Goal: Information Seeking & Learning: Learn about a topic

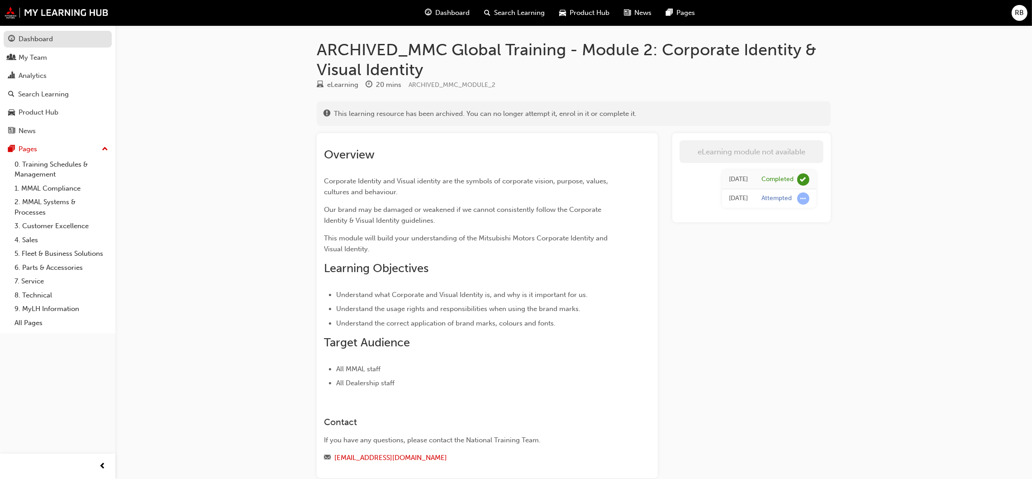
click at [35, 32] on link "Dashboard" at bounding box center [58, 39] width 108 height 17
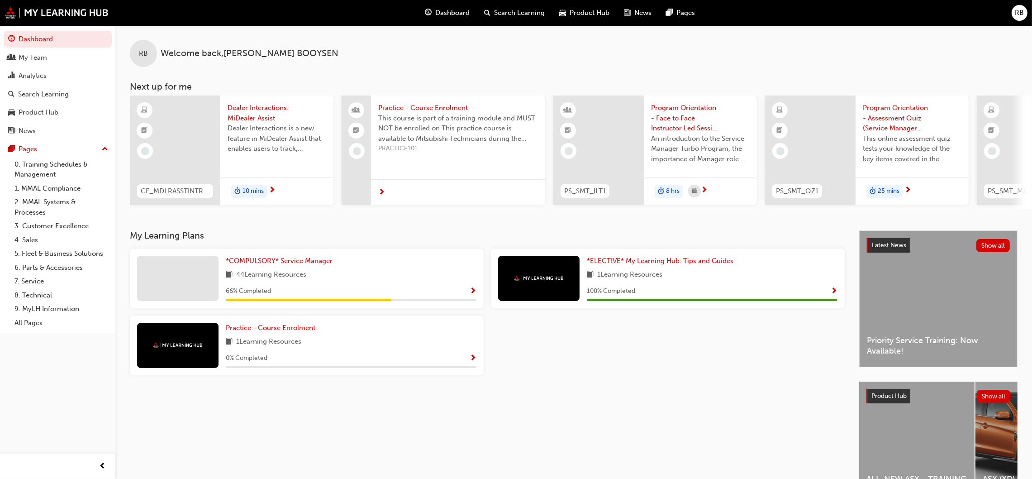
click at [275, 229] on div "RB Welcome back , [PERSON_NAME] Next up for me CF_MDLRASSTINTRCTNS_M Dealer Int…" at bounding box center [573, 127] width 917 height 205
click at [283, 280] on span "44 Learning Resources" at bounding box center [271, 274] width 70 height 11
click at [276, 262] on span "*COMPULSORY* Service Manager" at bounding box center [279, 261] width 107 height 8
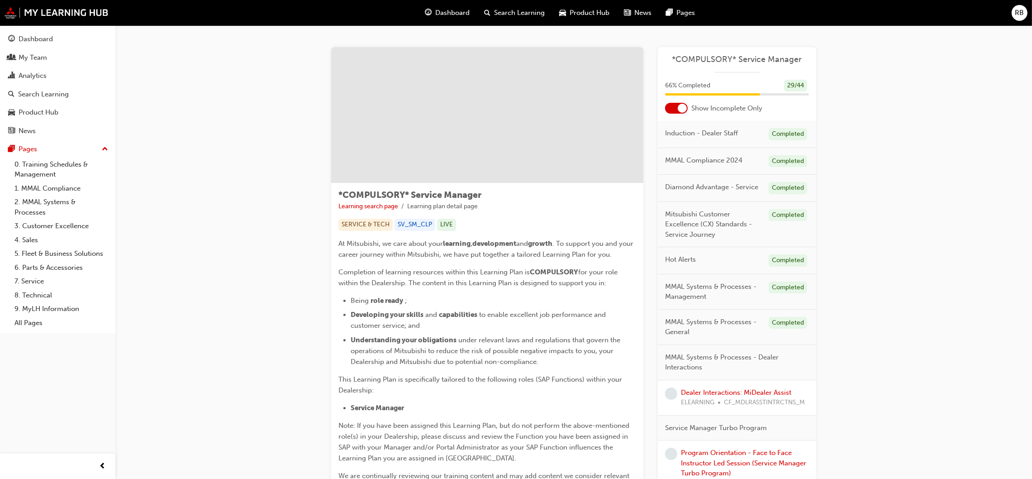
click at [671, 106] on div at bounding box center [676, 108] width 23 height 11
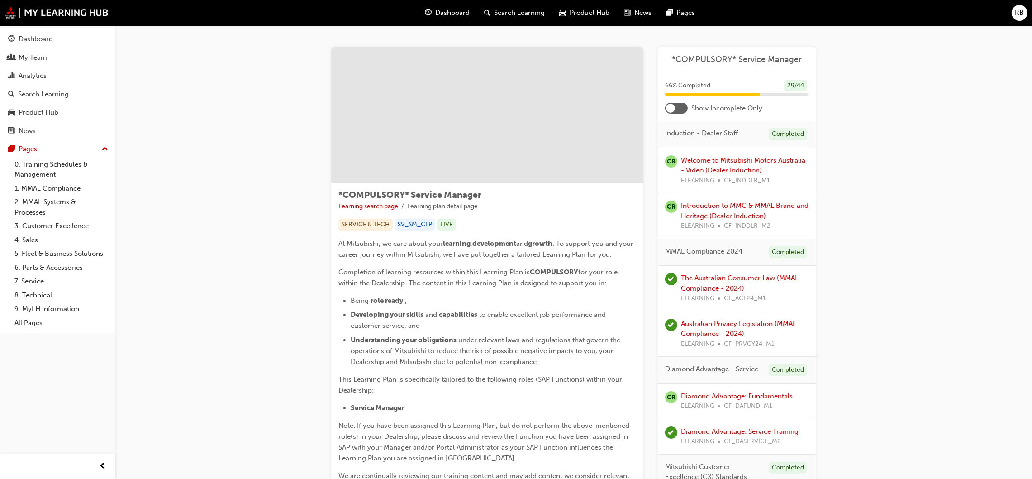
click at [674, 108] on div at bounding box center [670, 108] width 9 height 9
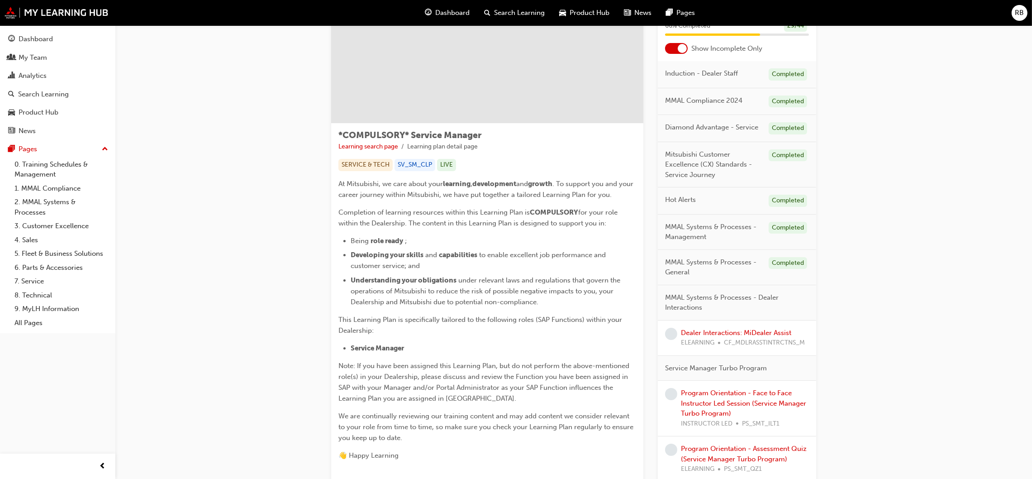
scroll to position [203, 0]
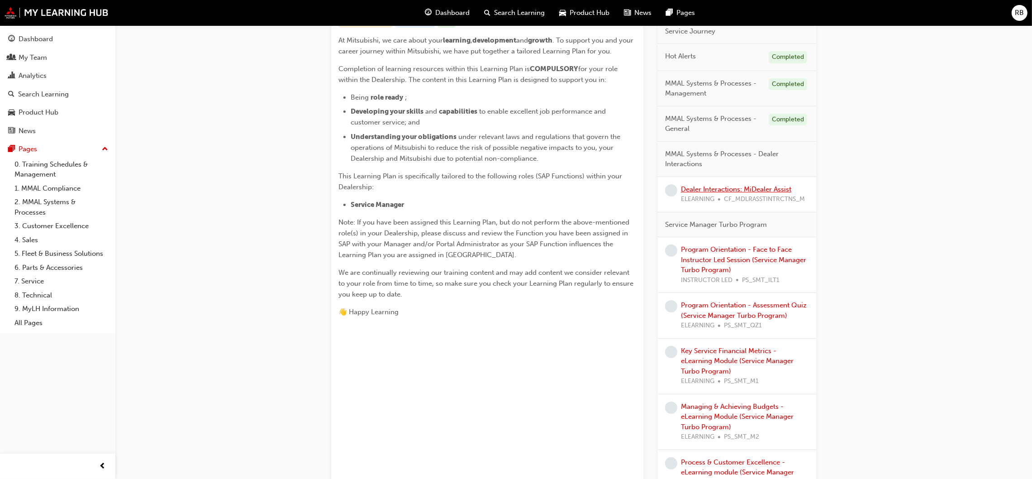
click at [701, 190] on link "Dealer Interactions: MiDealer Assist" at bounding box center [736, 189] width 110 height 8
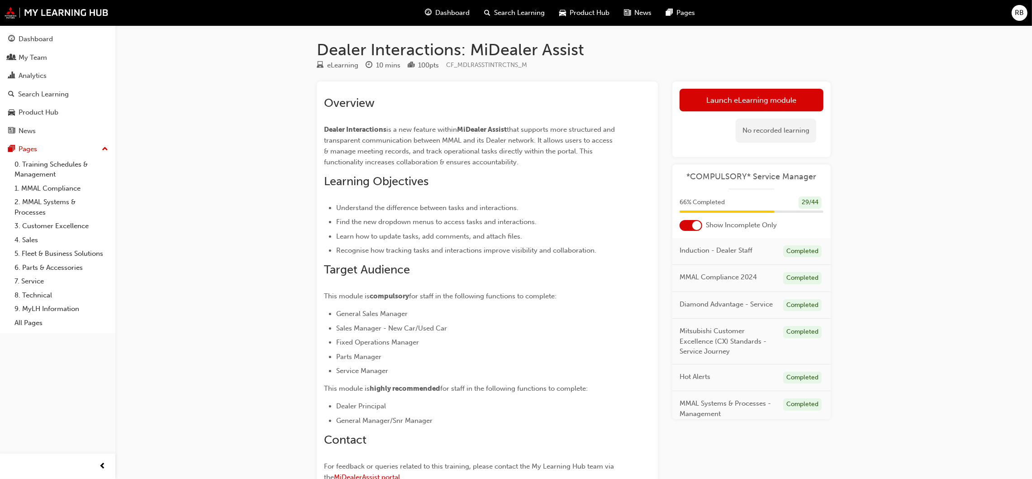
click at [378, 105] on h2 "Overview" at bounding box center [471, 103] width 294 height 14
click at [741, 105] on link "Launch eLearning module" at bounding box center [752, 100] width 144 height 23
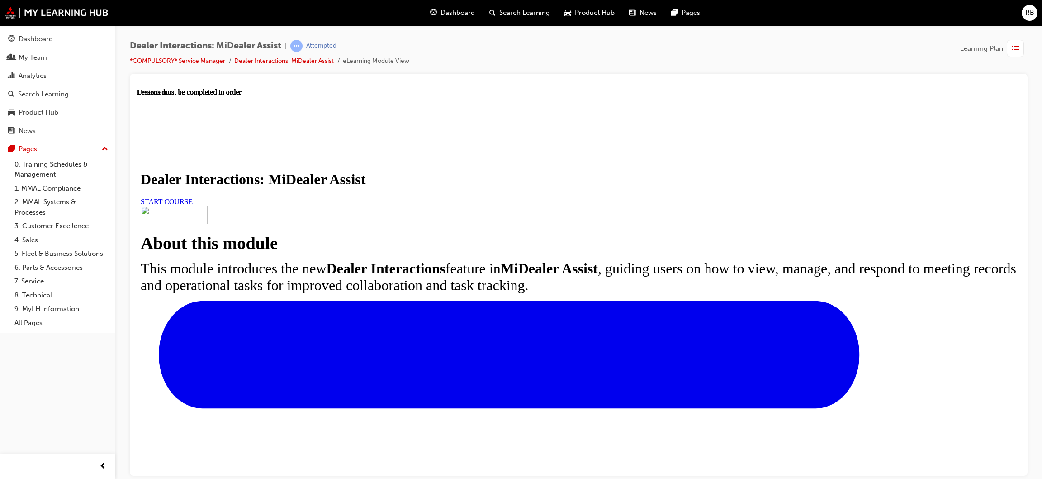
click at [193, 205] on span "START COURSE" at bounding box center [167, 201] width 52 height 8
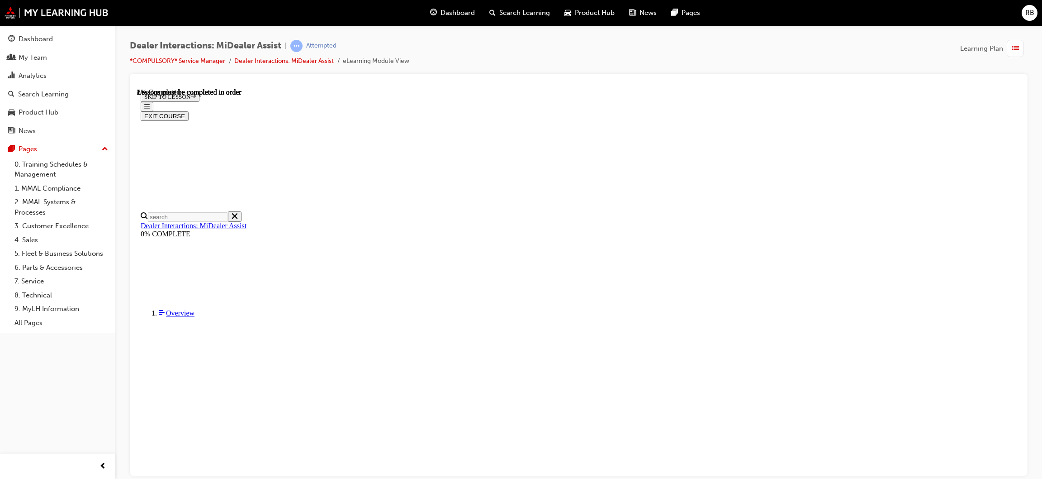
scroll to position [162, 0]
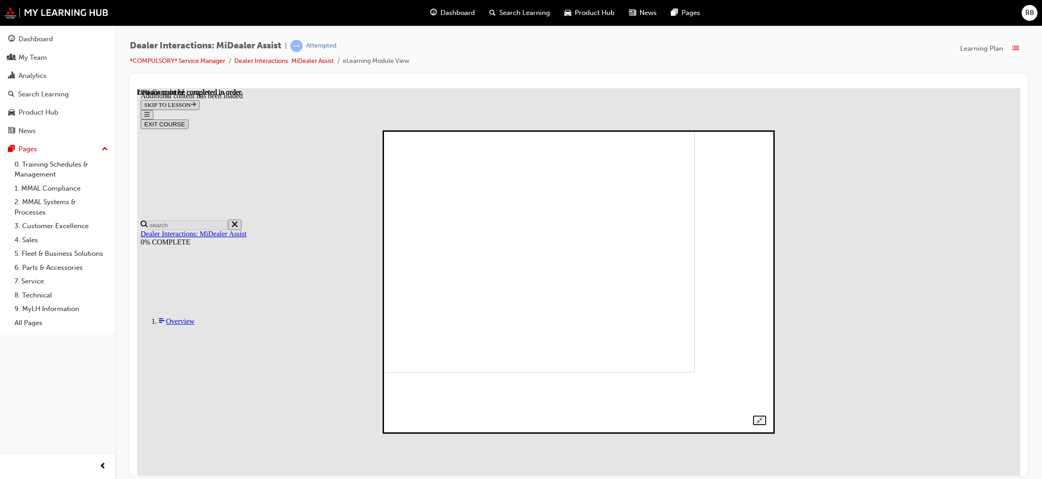
click at [630, 189] on img at bounding box center [514, 230] width 362 height 284
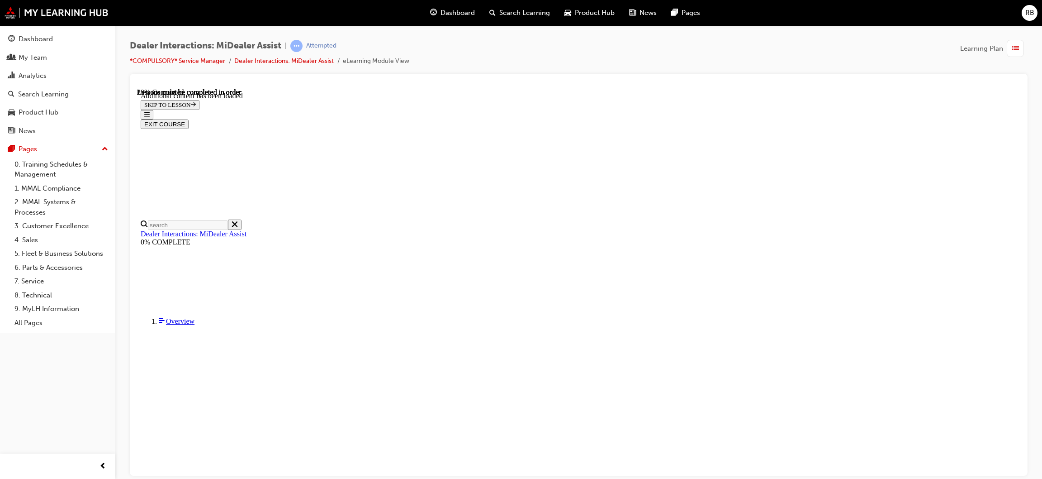
scroll to position [816, 0]
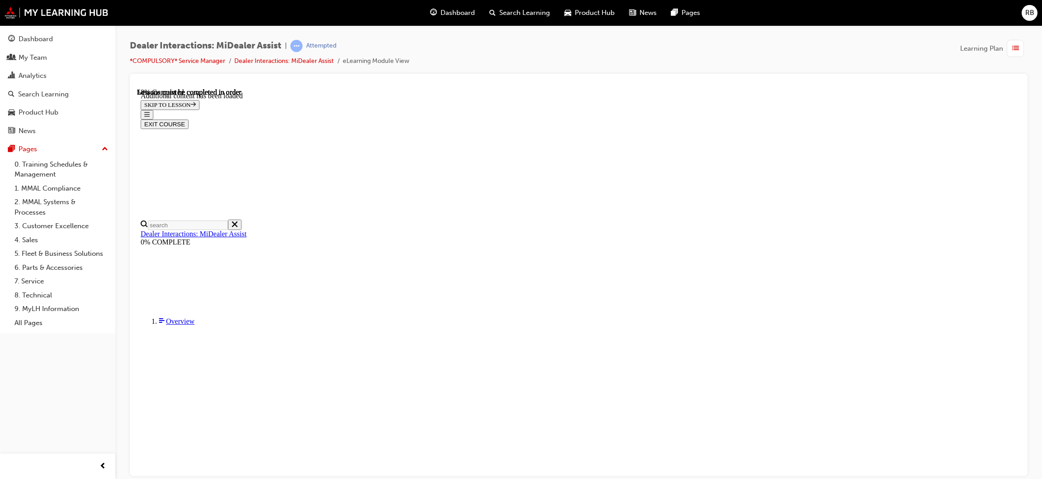
scroll to position [1696, 0]
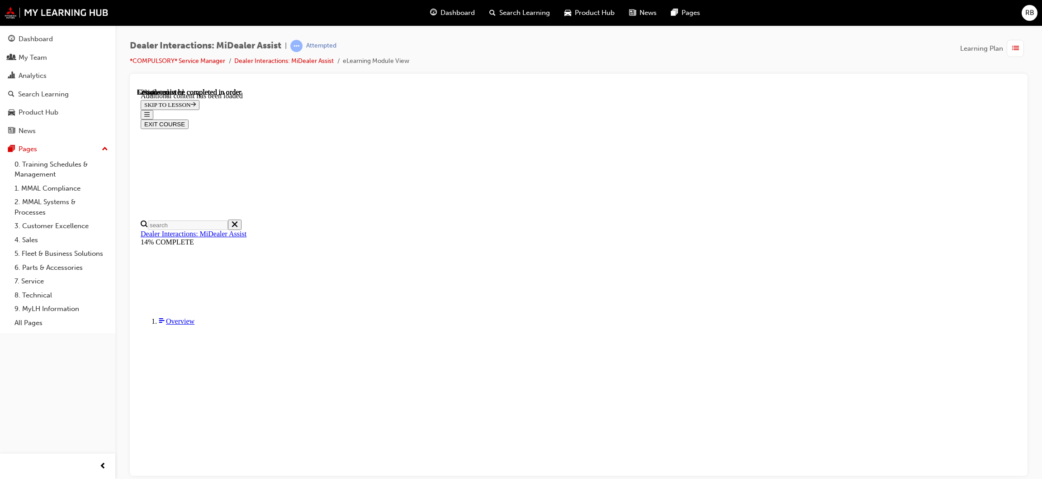
scroll to position [1228, 0]
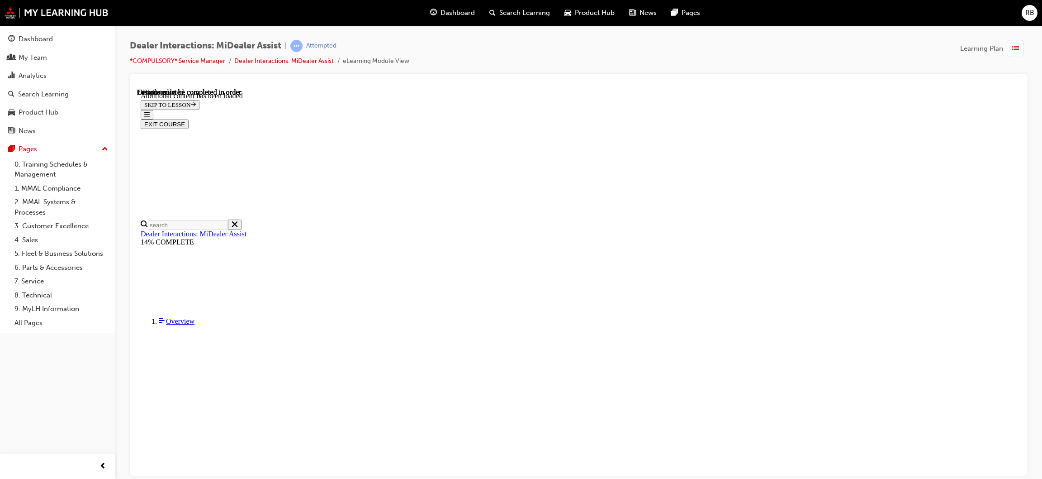
scroll to position [1724, 0]
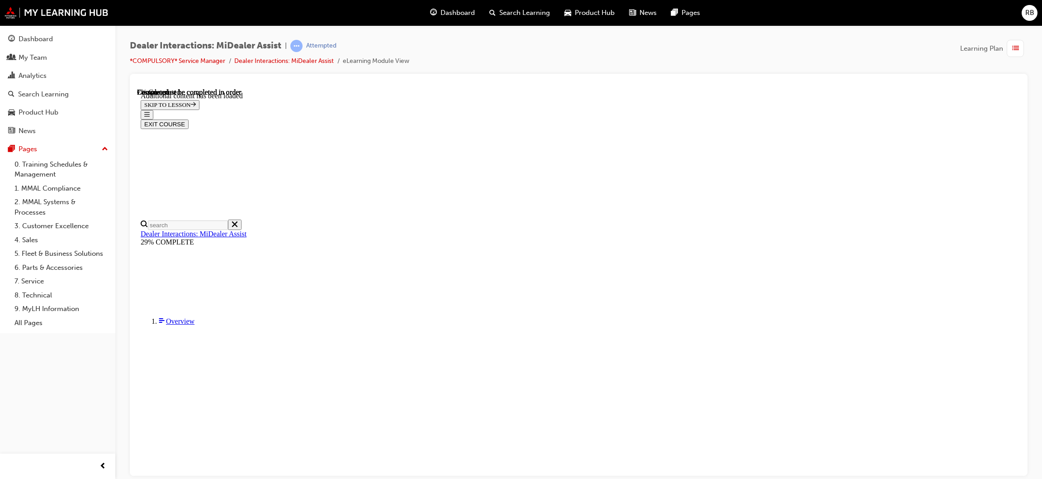
scroll to position [311, 0]
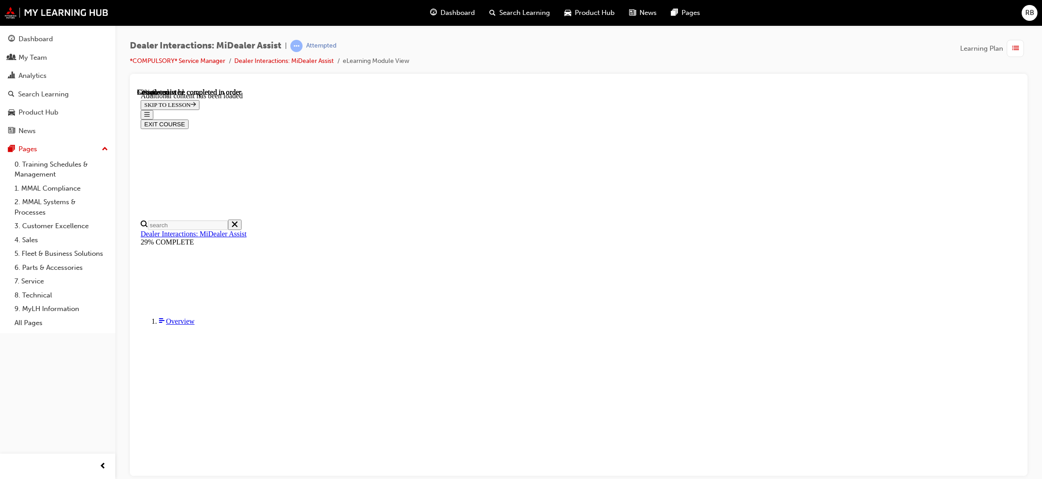
scroll to position [1033, 0]
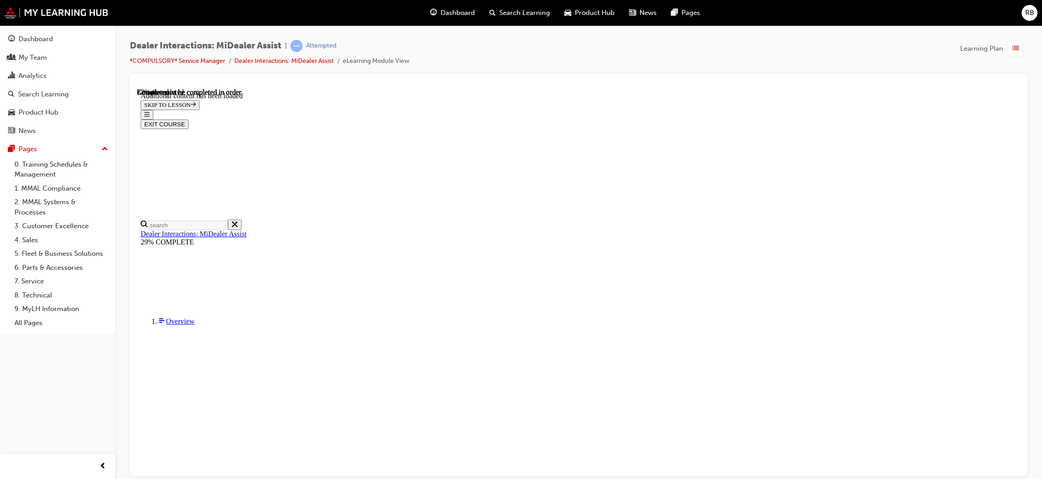
drag, startPoint x: 877, startPoint y: 226, endPoint x: 866, endPoint y: 237, distance: 15.4
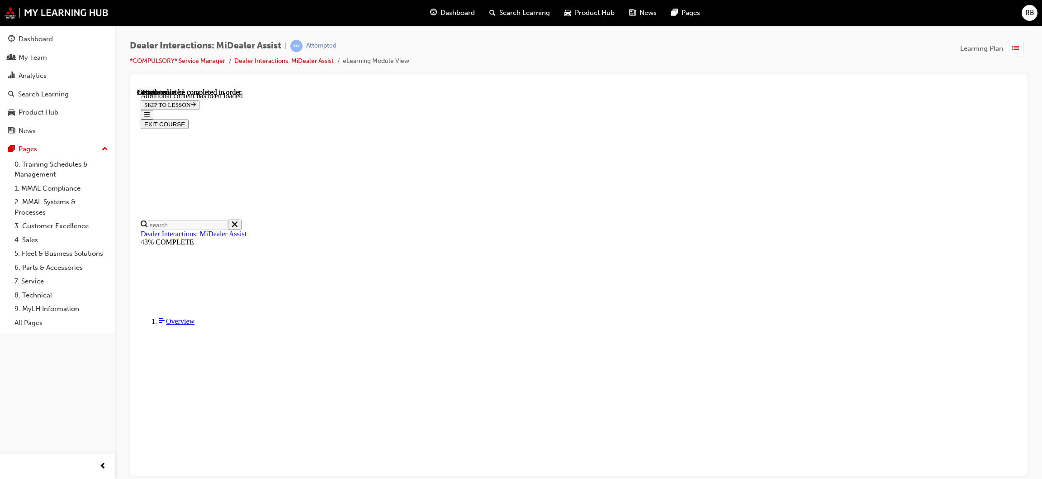
scroll to position [1589, 0]
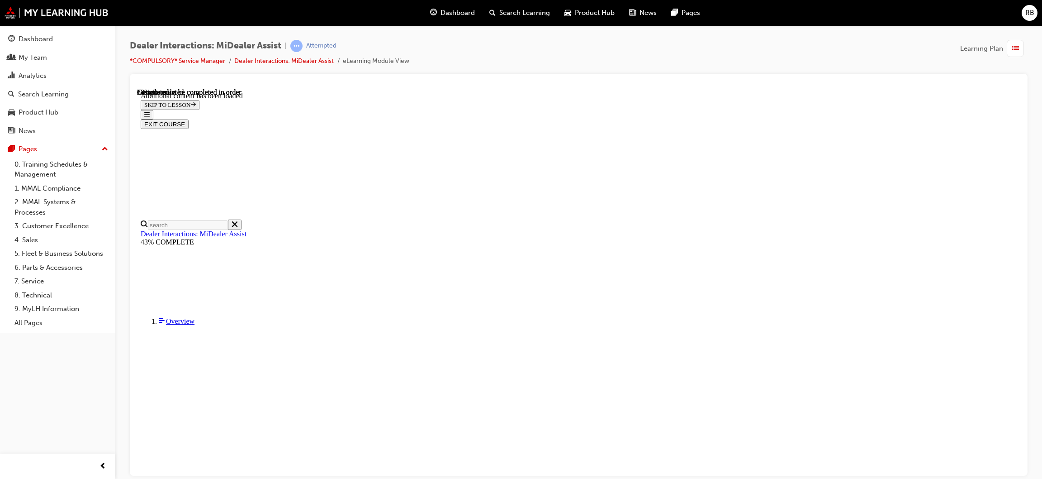
scroll to position [1589, 0]
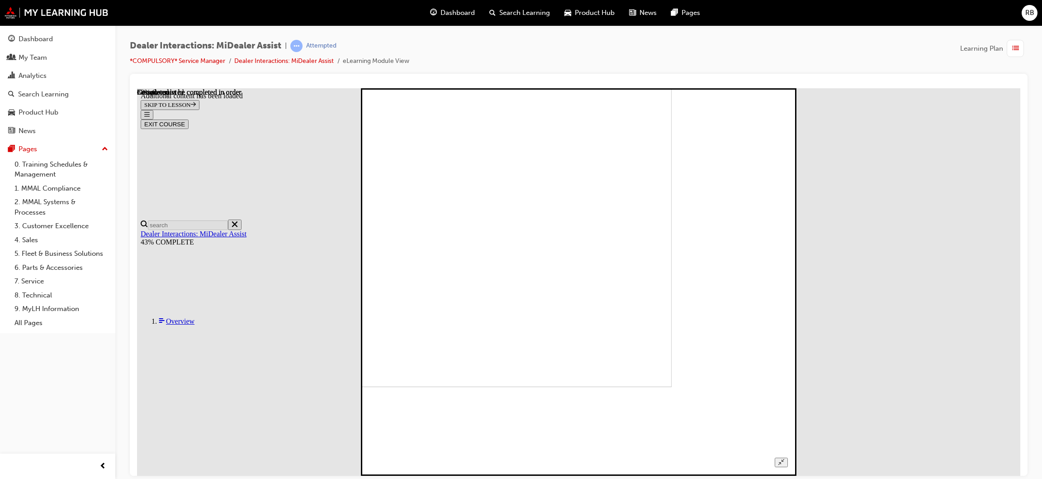
click at [548, 353] on img at bounding box center [469, 192] width 406 height 387
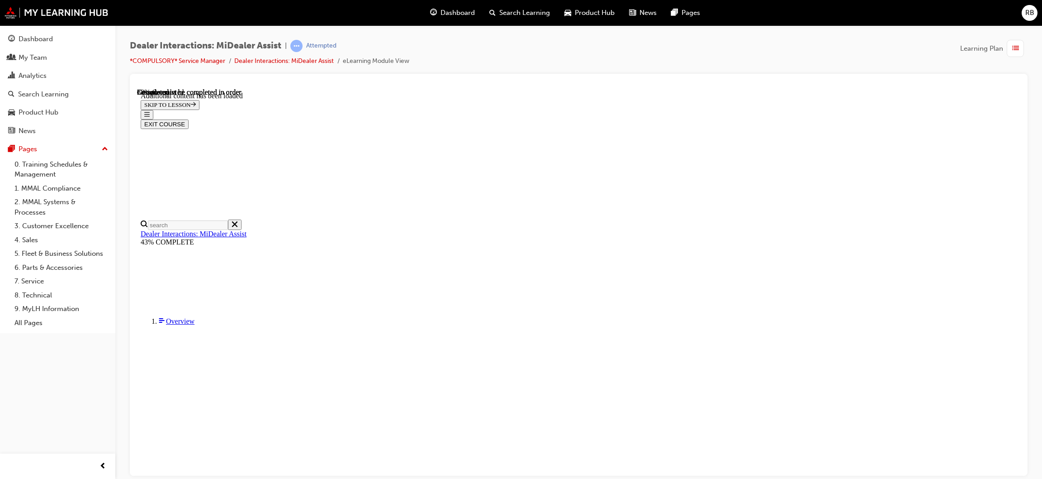
scroll to position [1861, 0]
drag, startPoint x: 595, startPoint y: 335, endPoint x: 570, endPoint y: 278, distance: 62.8
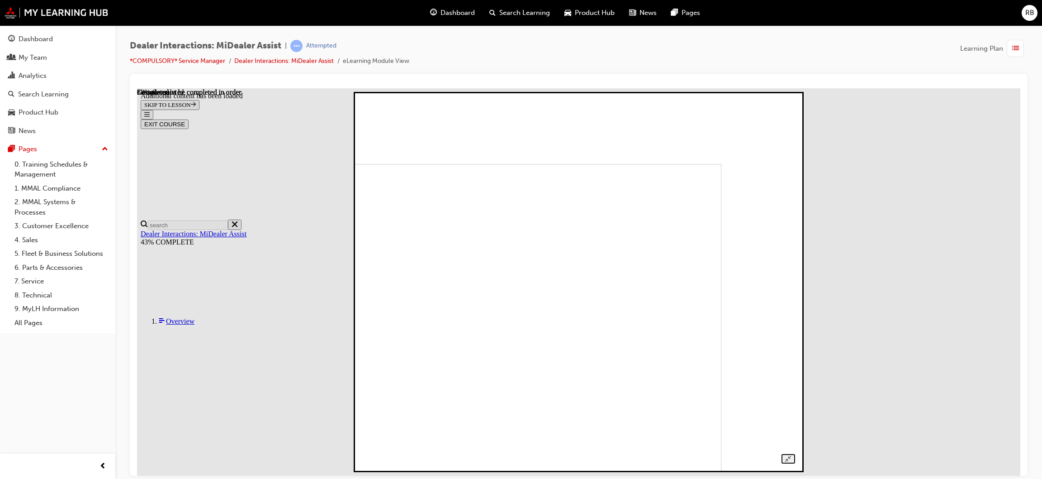
click at [657, 254] on img at bounding box center [512, 343] width 419 height 361
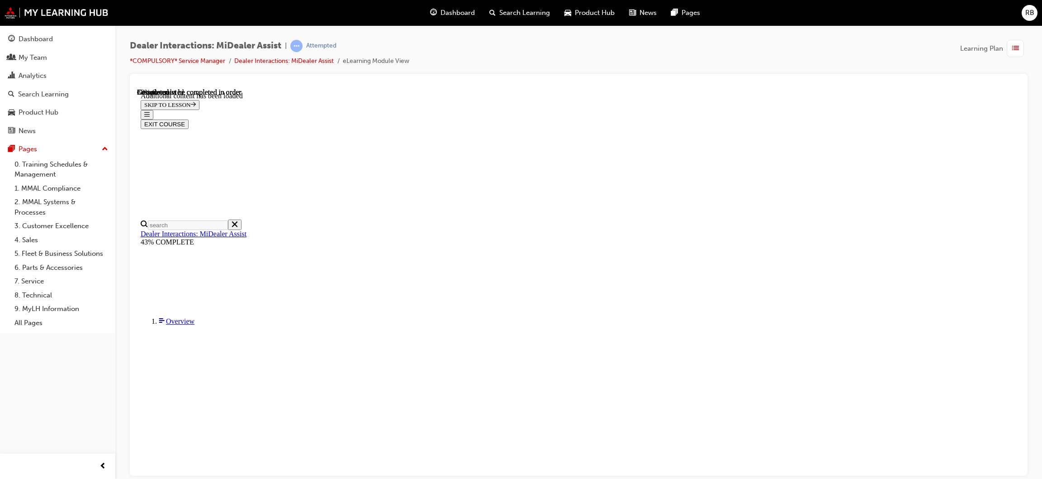
scroll to position [475, 0]
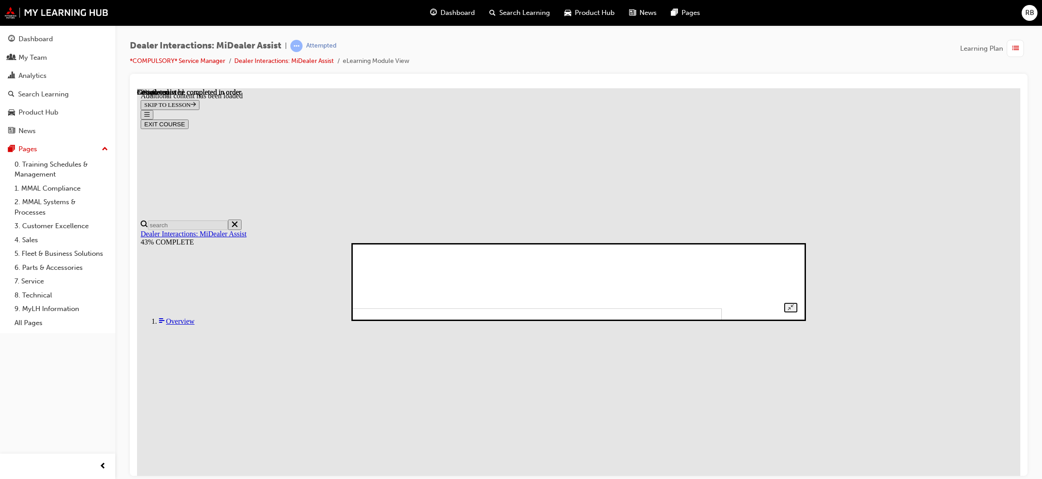
click at [688, 251] on div at bounding box center [578, 281] width 437 height 61
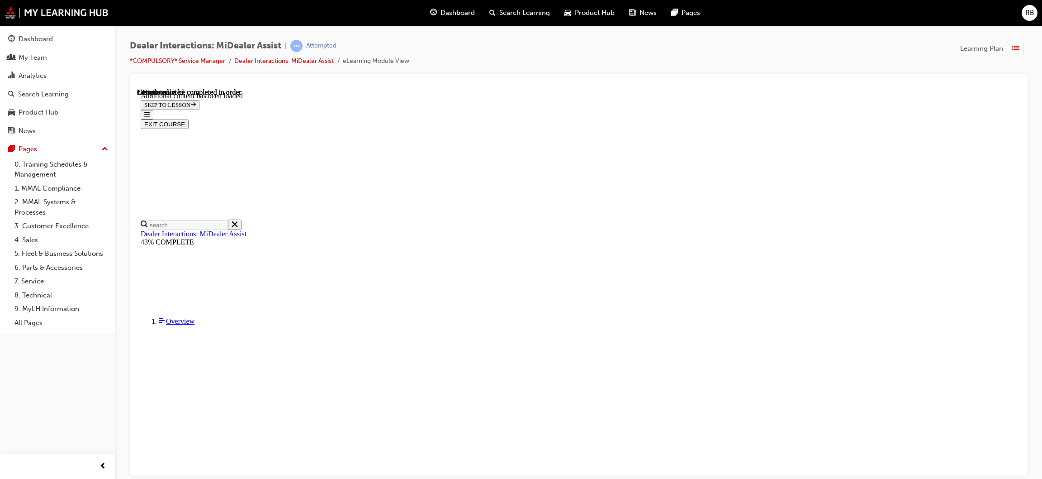
scroll to position [610, 0]
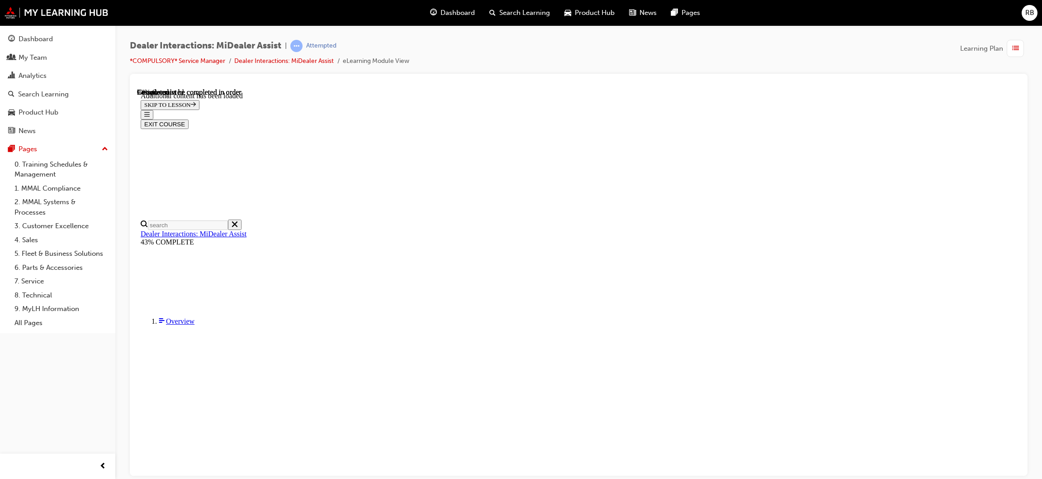
scroll to position [1692, 0]
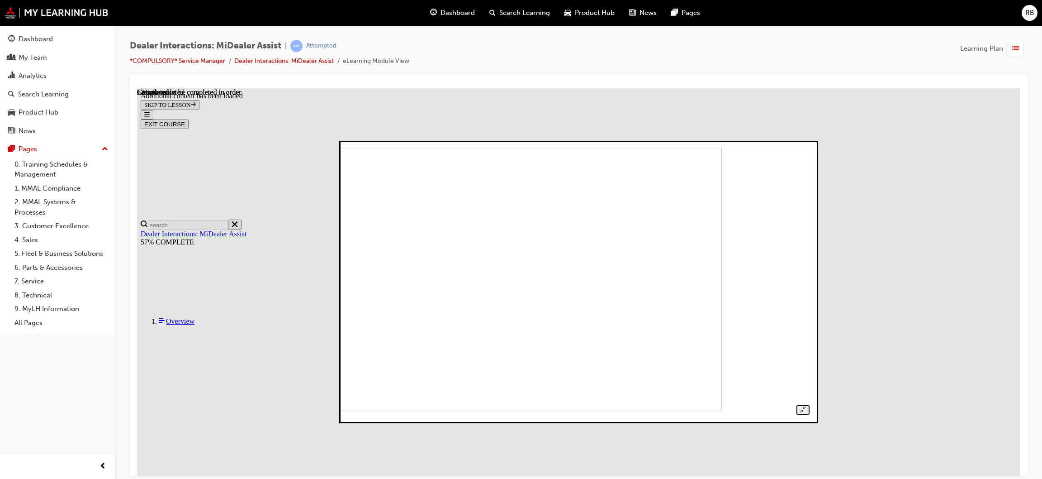
click at [570, 280] on img at bounding box center [497, 278] width 449 height 262
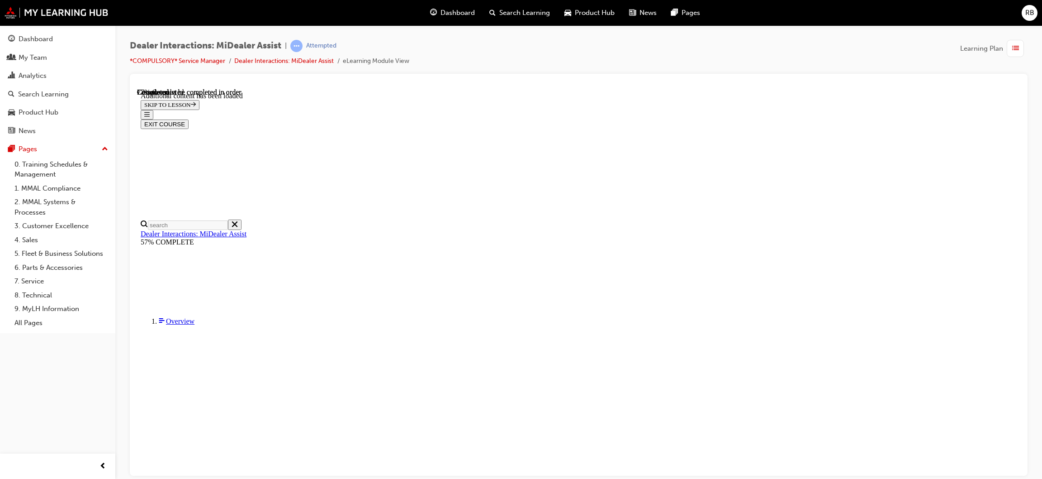
scroll to position [1059, 0]
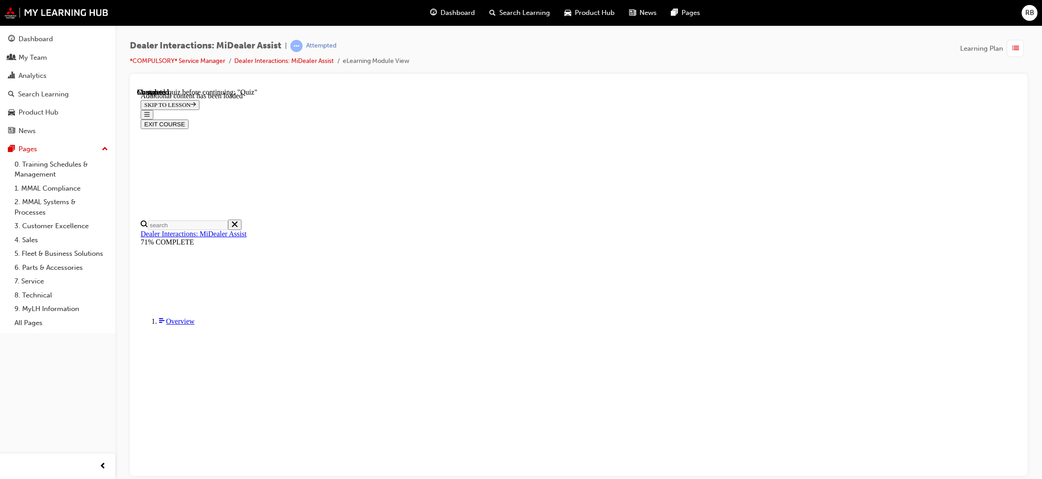
scroll to position [47, 0]
radio input "true"
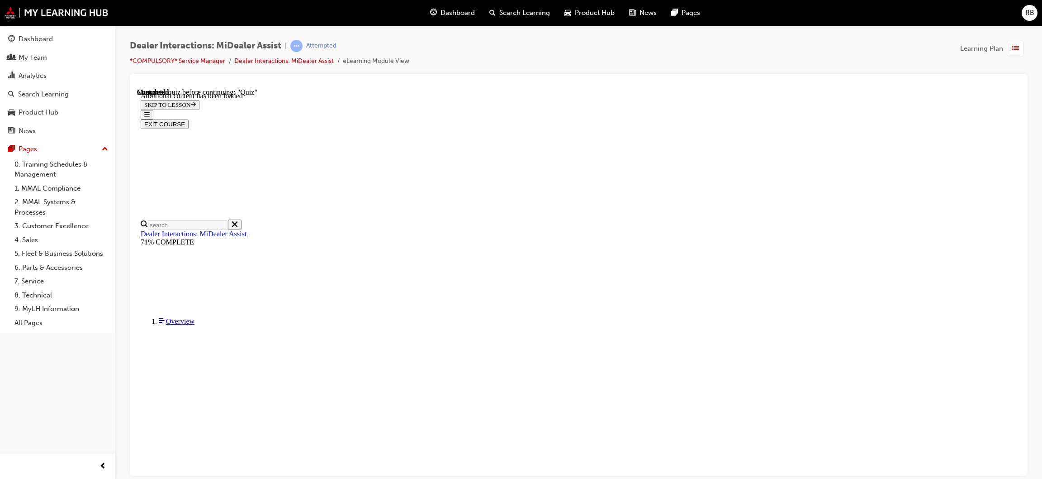
radio input "true"
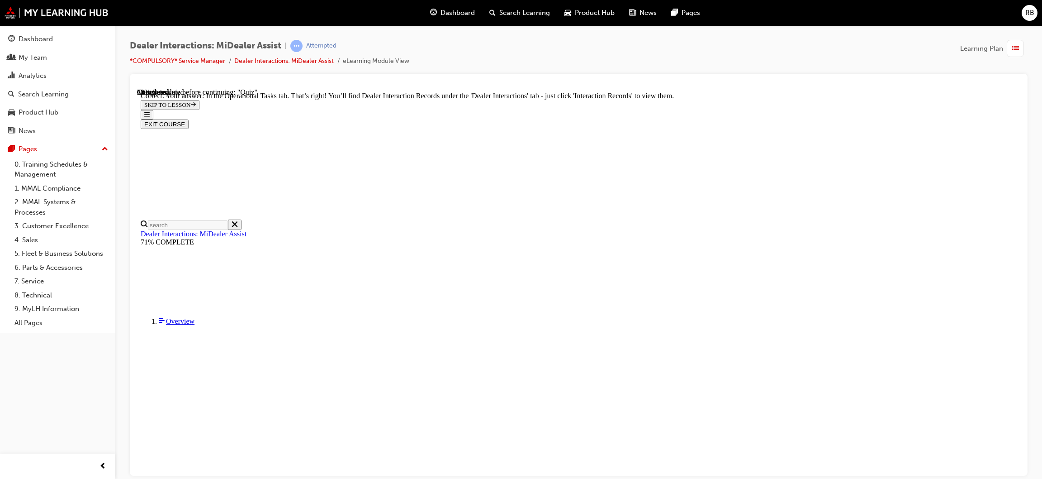
scroll to position [166, 0]
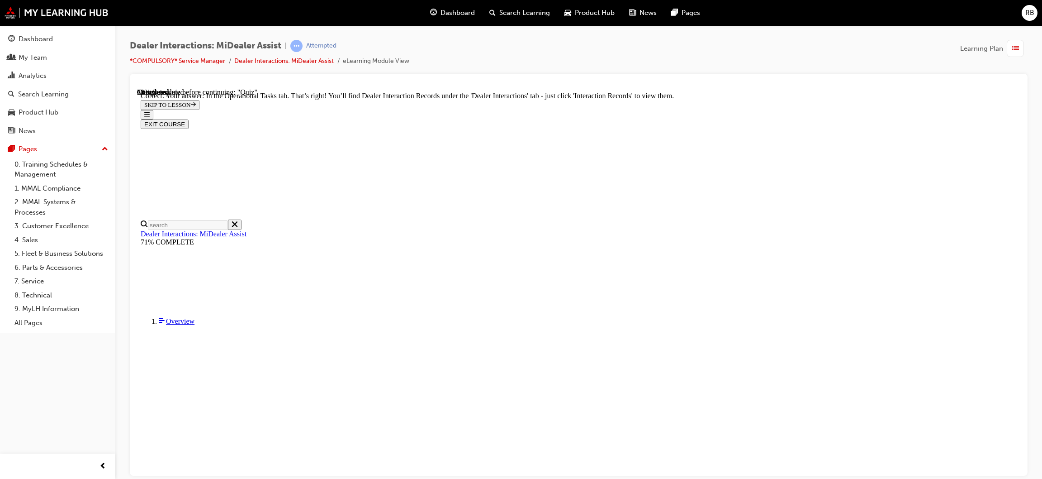
radio input "true"
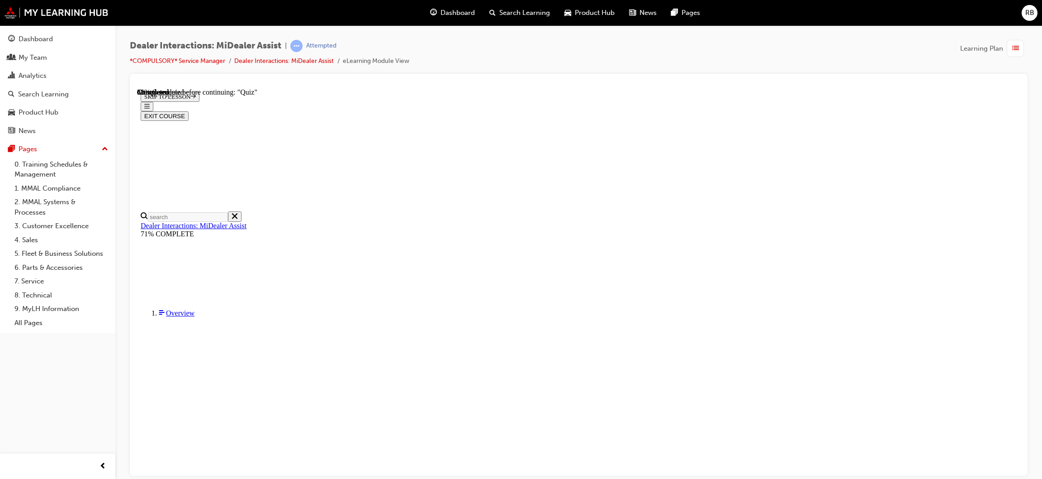
scroll to position [56, 0]
radio input "true"
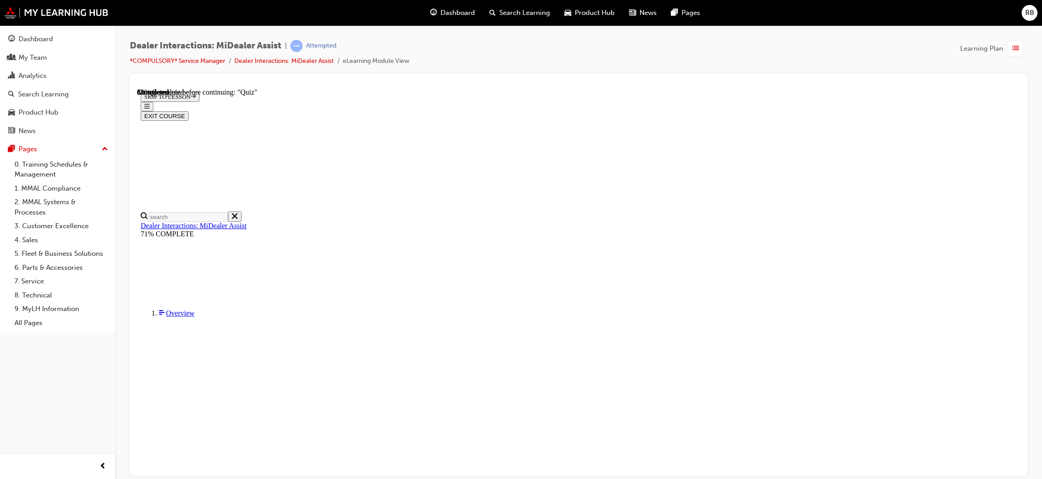
radio input "true"
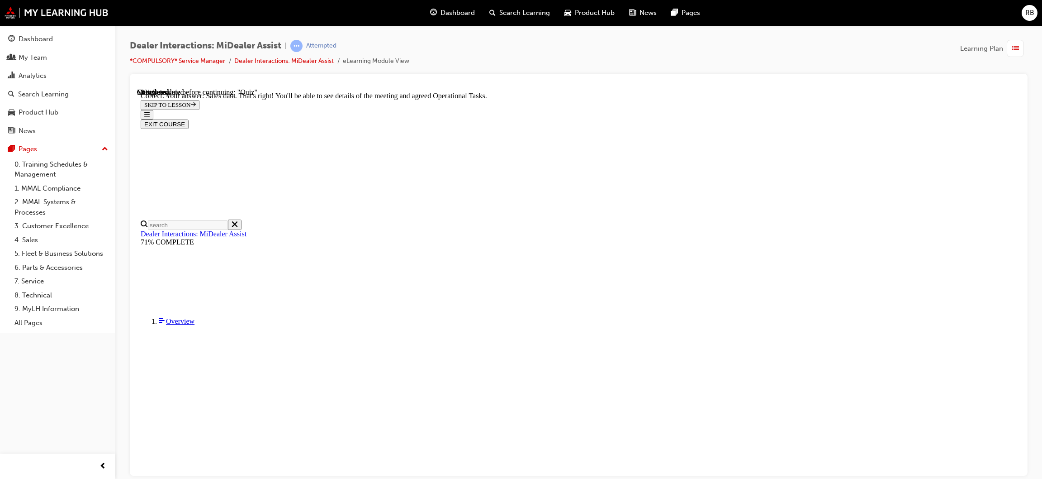
scroll to position [166, 0]
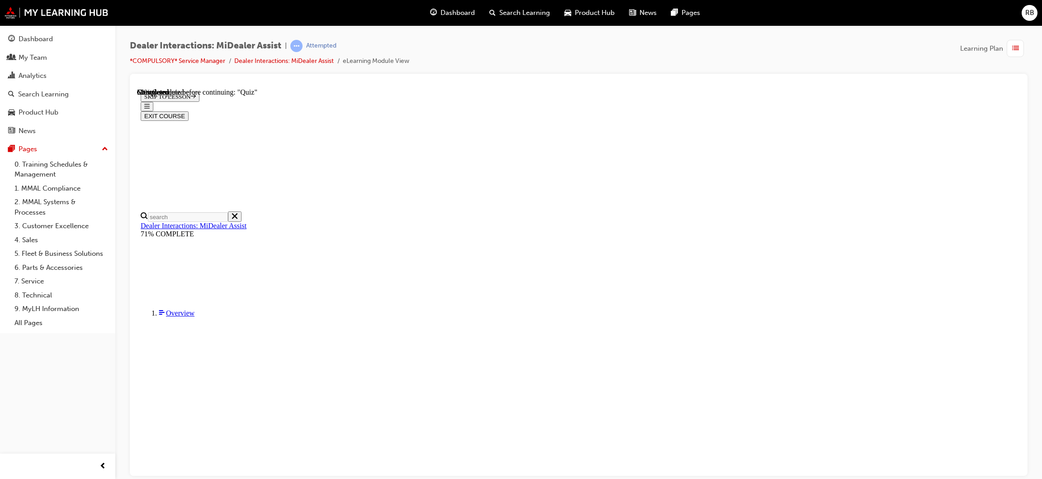
radio input "true"
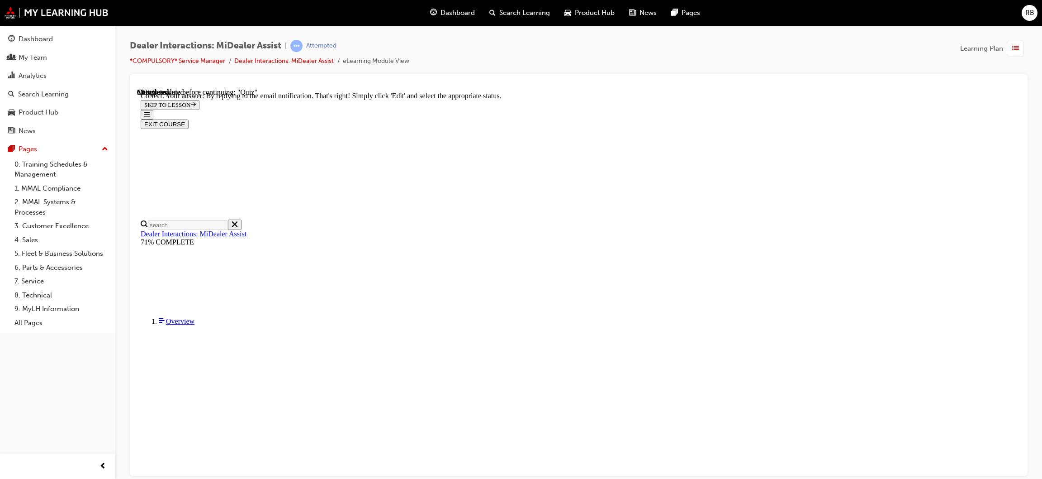
scroll to position [169, 0]
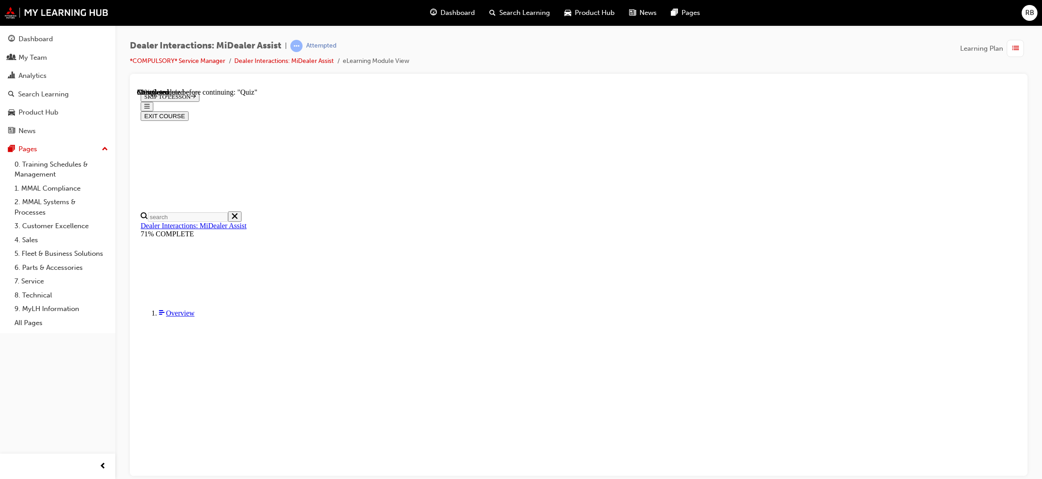
scroll to position [77, 0]
radio input "true"
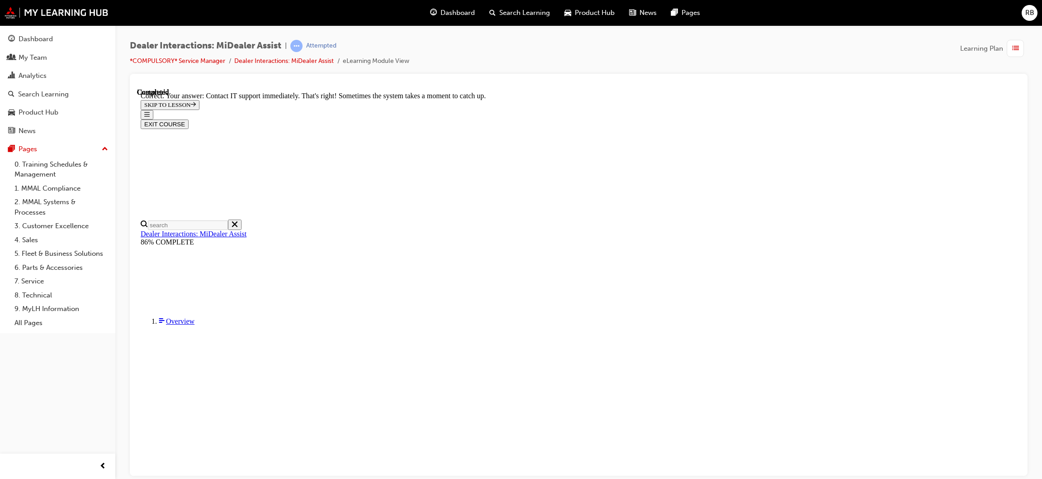
scroll to position [173, 0]
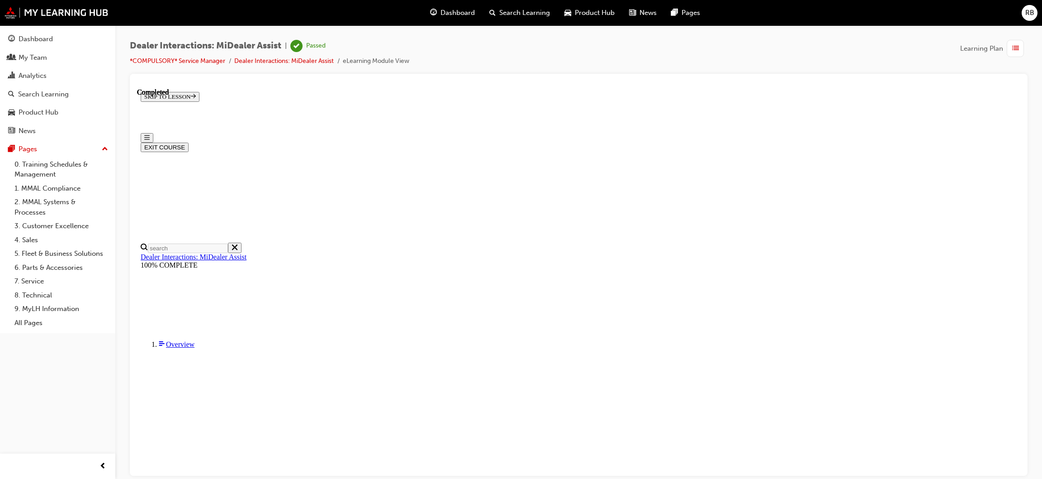
click at [189, 142] on button "EXIT COURSE" at bounding box center [165, 147] width 48 height 10
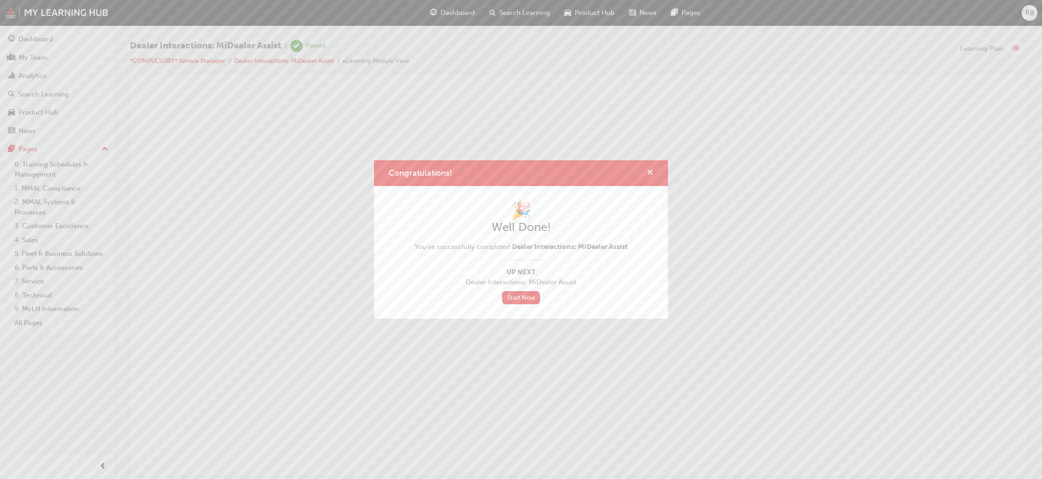
click at [648, 169] on span "cross-icon" at bounding box center [650, 173] width 7 height 8
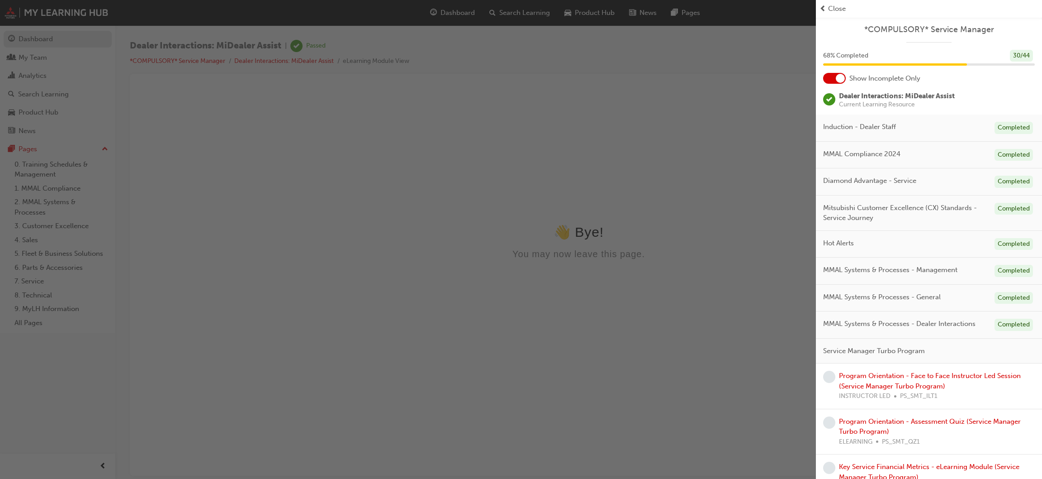
click at [42, 43] on div "button" at bounding box center [408, 239] width 816 height 479
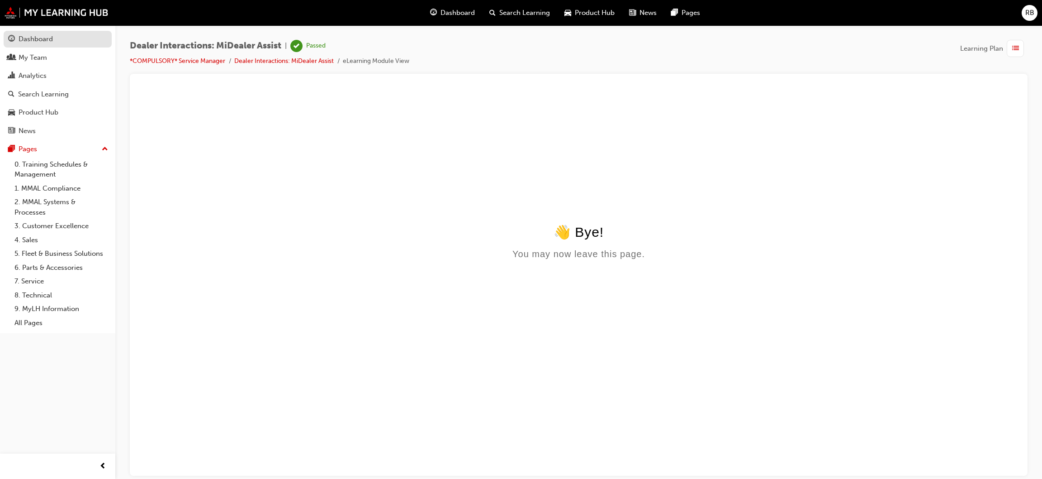
click at [44, 41] on div "Dashboard" at bounding box center [36, 39] width 34 height 10
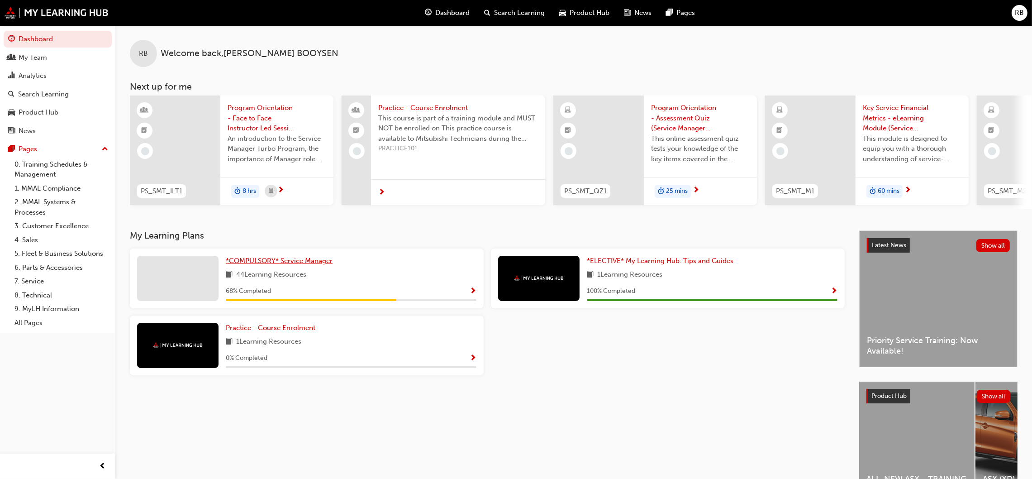
click at [271, 261] on span "*COMPULSORY* Service Manager" at bounding box center [279, 261] width 107 height 8
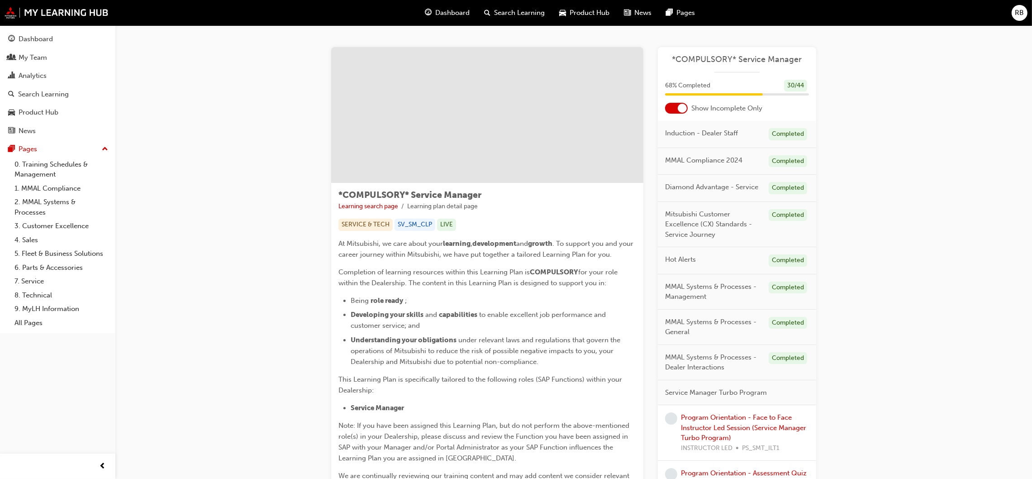
click at [671, 109] on div at bounding box center [676, 108] width 23 height 11
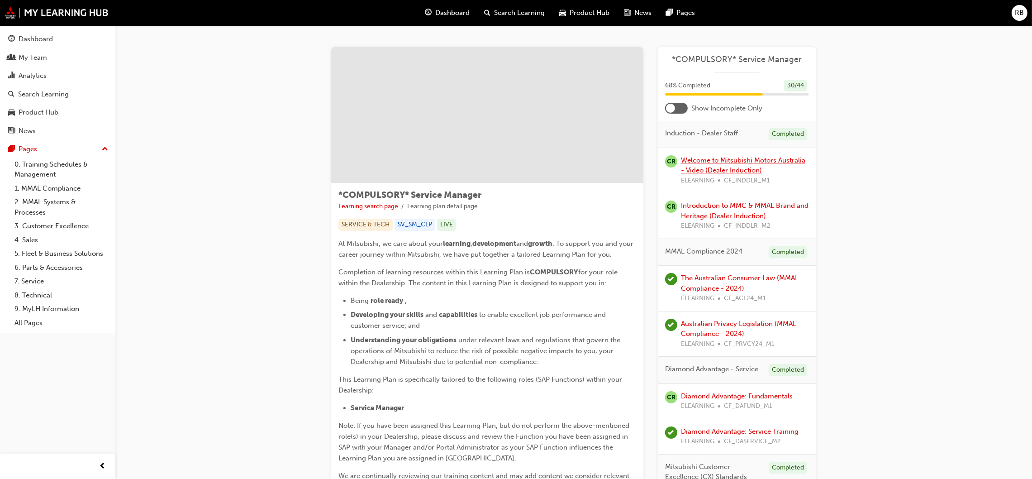
click at [709, 161] on link "Welcome to Mitsubishi Motors Australia - Video (Dealer Induction)" at bounding box center [743, 165] width 124 height 19
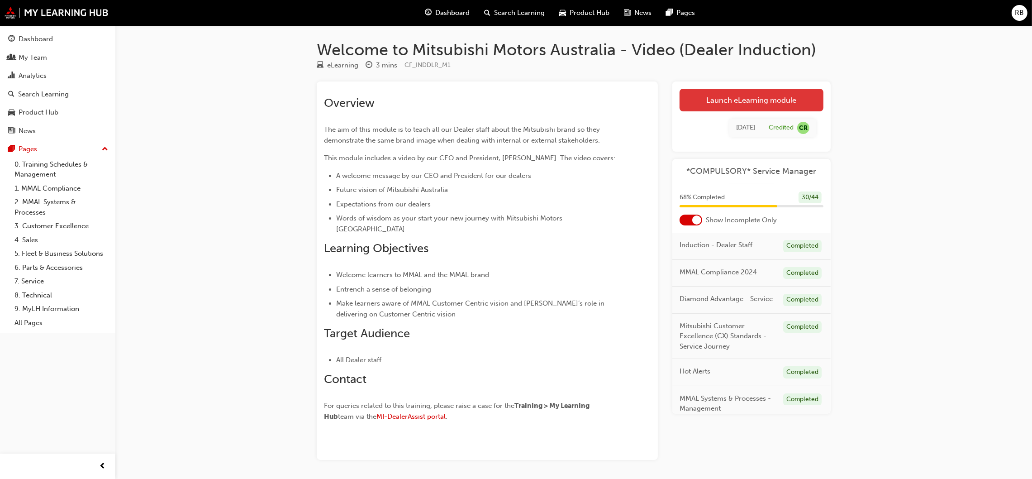
click at [728, 102] on link "Launch eLearning module" at bounding box center [752, 100] width 144 height 23
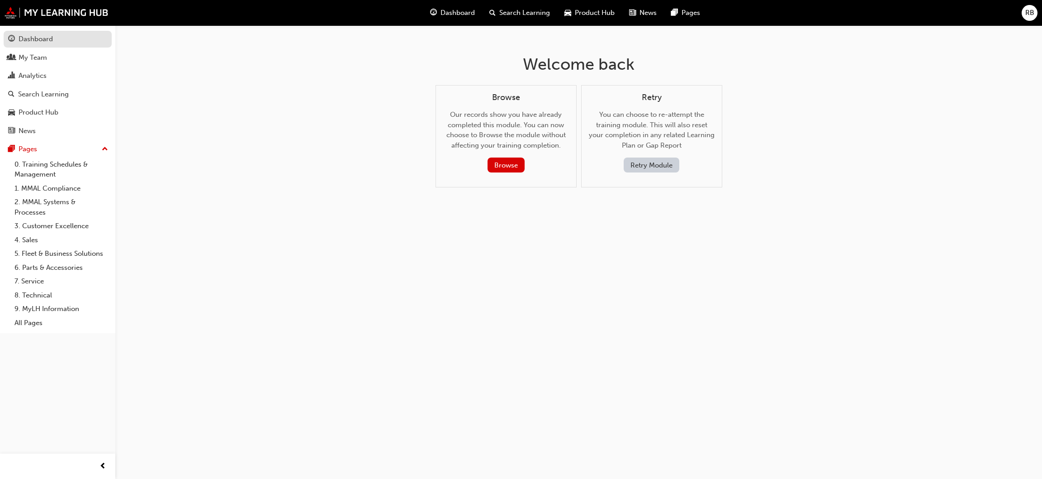
click at [34, 38] on div "Dashboard" at bounding box center [36, 39] width 34 height 10
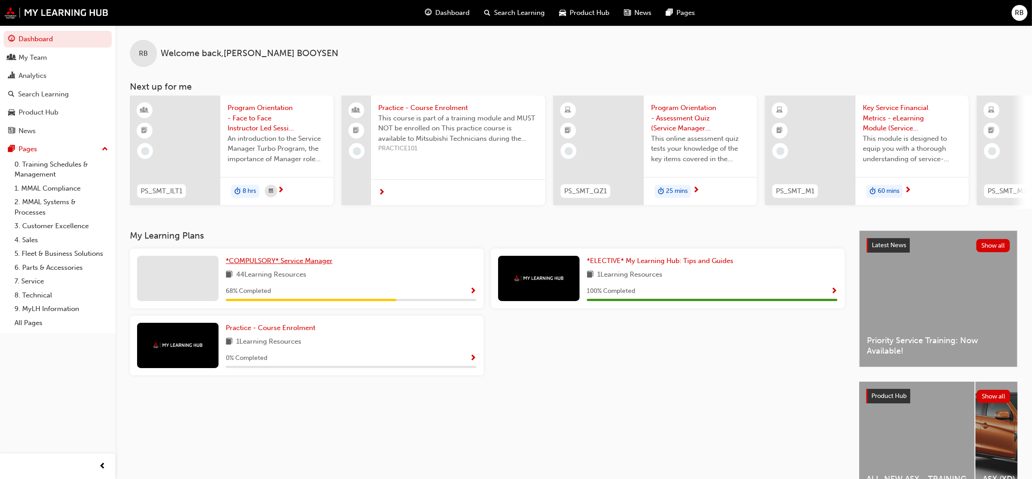
click at [286, 261] on span "*COMPULSORY* Service Manager" at bounding box center [279, 261] width 107 height 8
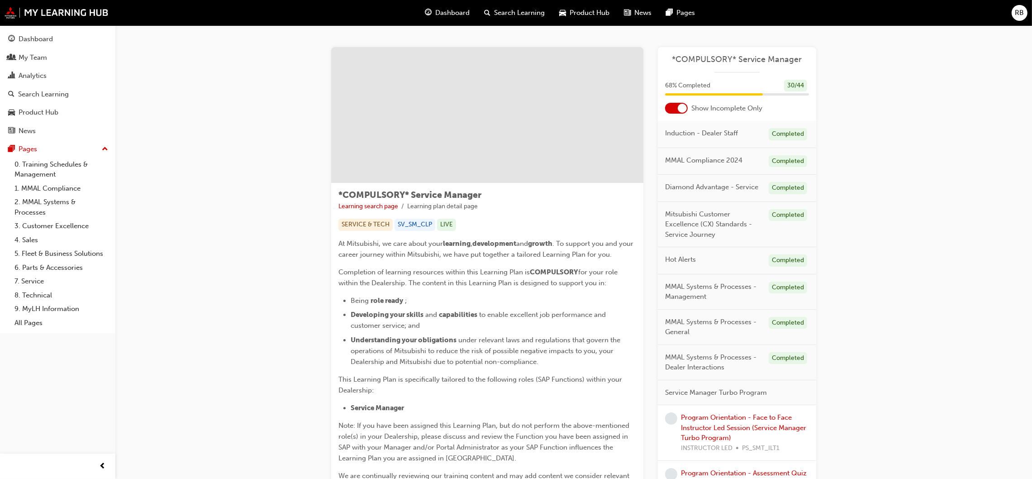
click at [672, 106] on div at bounding box center [676, 108] width 23 height 11
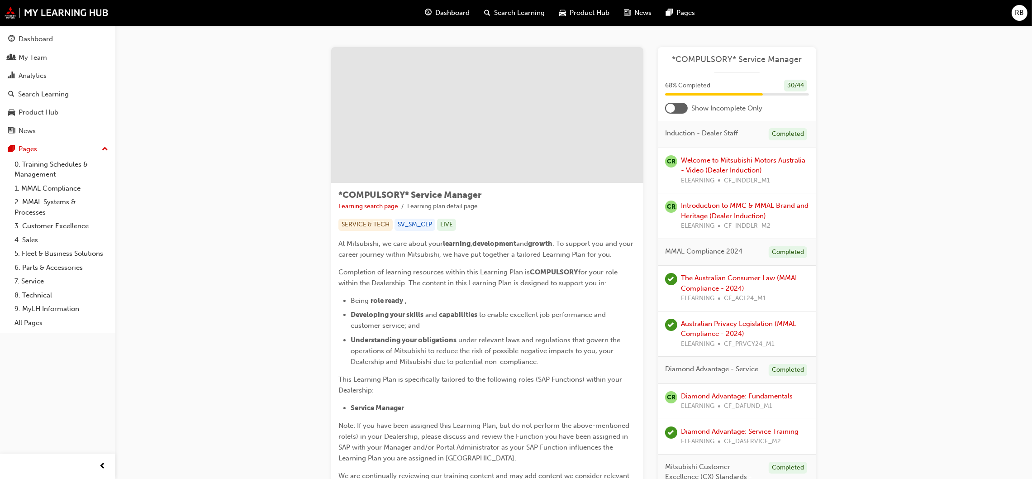
click at [675, 107] on div at bounding box center [676, 108] width 23 height 11
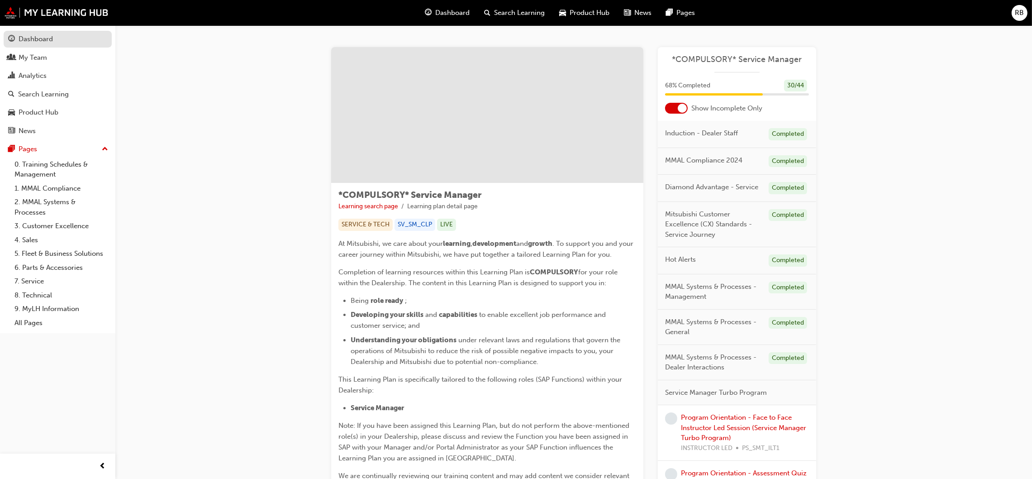
click at [42, 38] on div "Dashboard" at bounding box center [36, 39] width 34 height 10
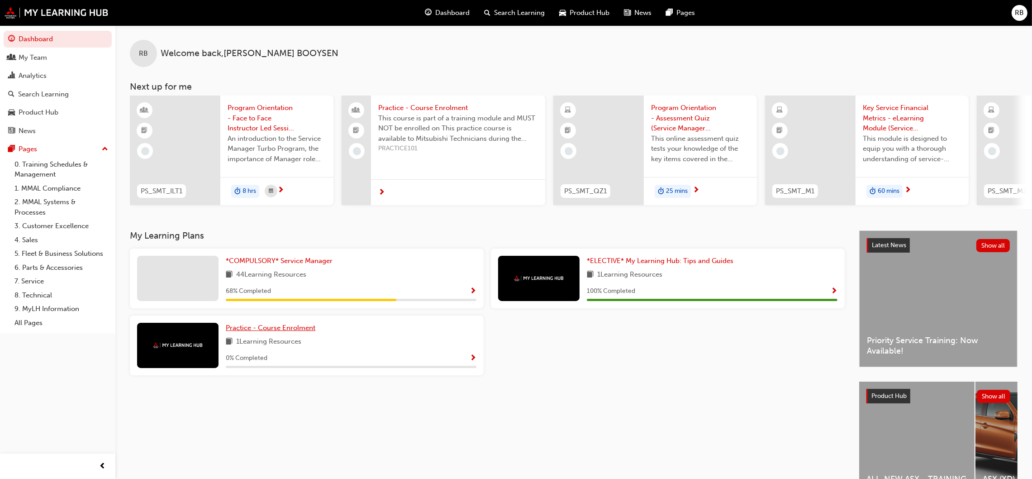
click at [267, 330] on span "Practice - Course Enrolment" at bounding box center [271, 327] width 90 height 8
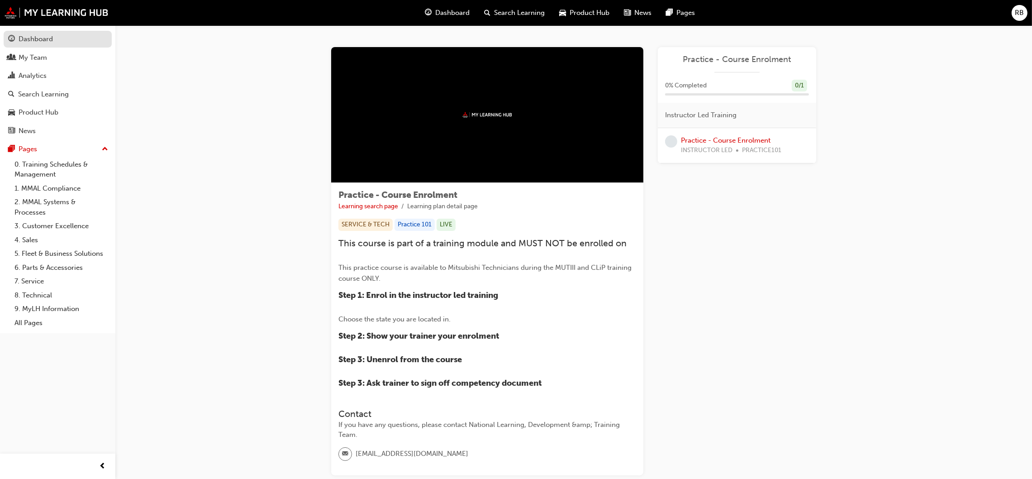
click at [43, 38] on div "Dashboard" at bounding box center [36, 39] width 34 height 10
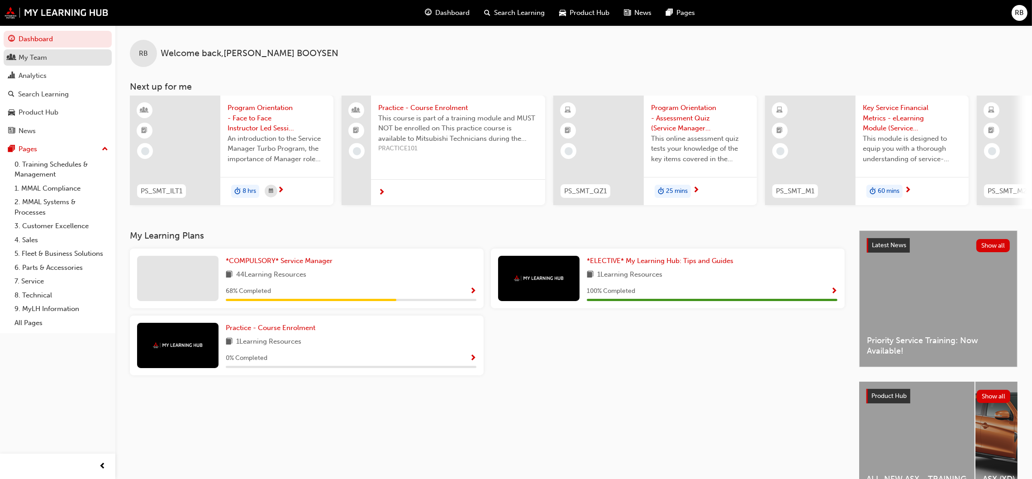
click at [40, 56] on div "My Team" at bounding box center [33, 57] width 29 height 10
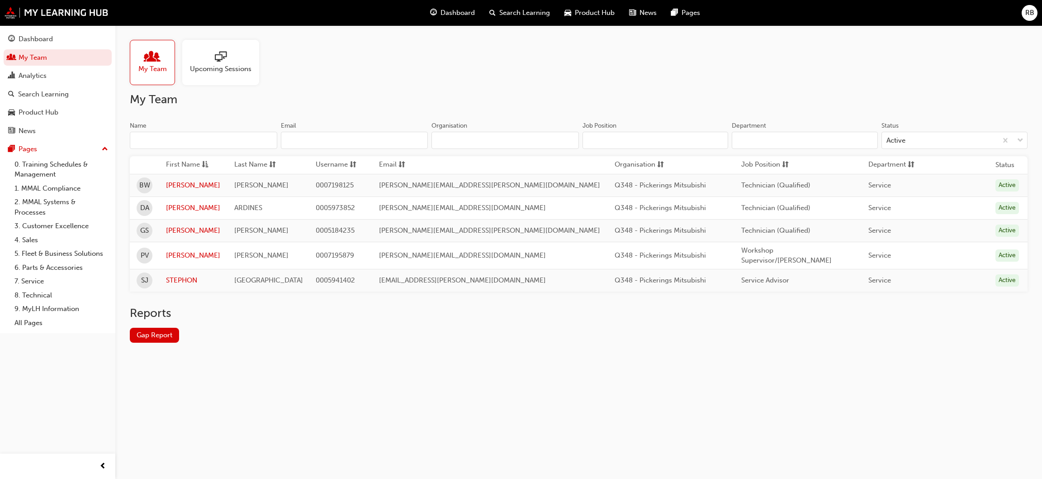
click at [213, 56] on div at bounding box center [221, 57] width 62 height 13
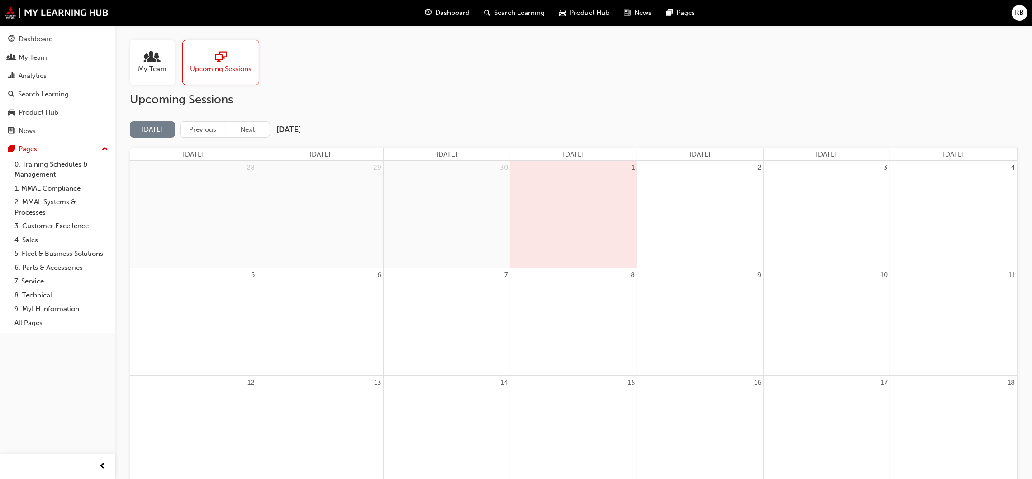
click at [146, 52] on div at bounding box center [152, 57] width 29 height 13
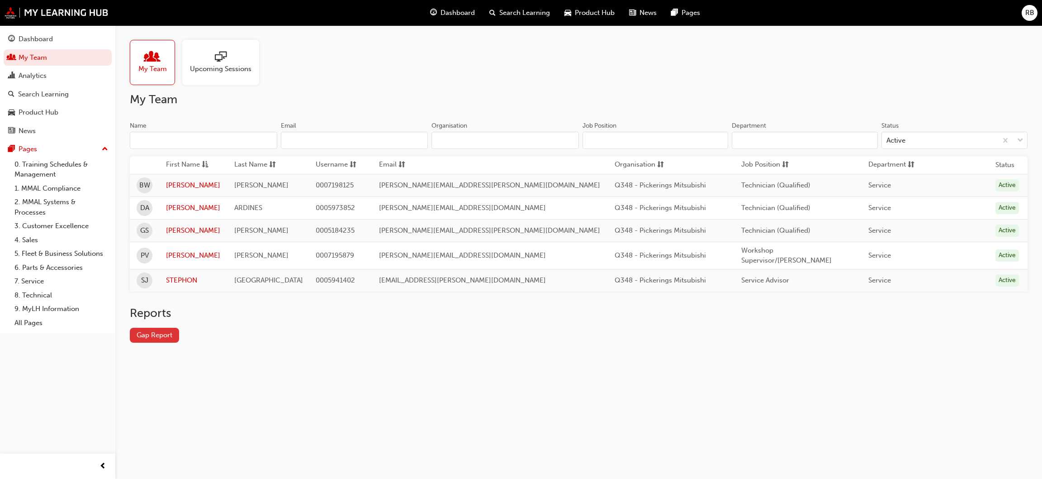
click at [162, 334] on link "Gap Report" at bounding box center [154, 335] width 49 height 15
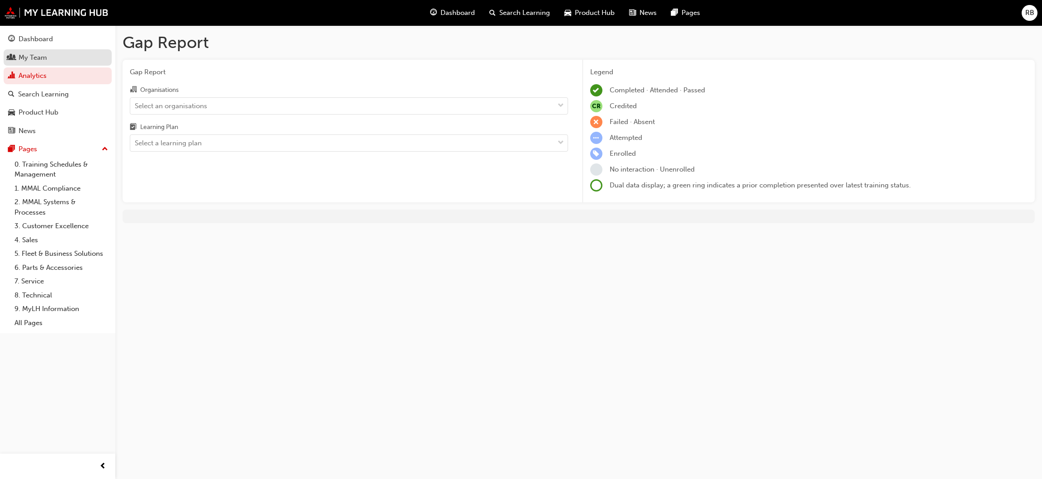
click at [28, 52] on div "My Team" at bounding box center [33, 57] width 29 height 10
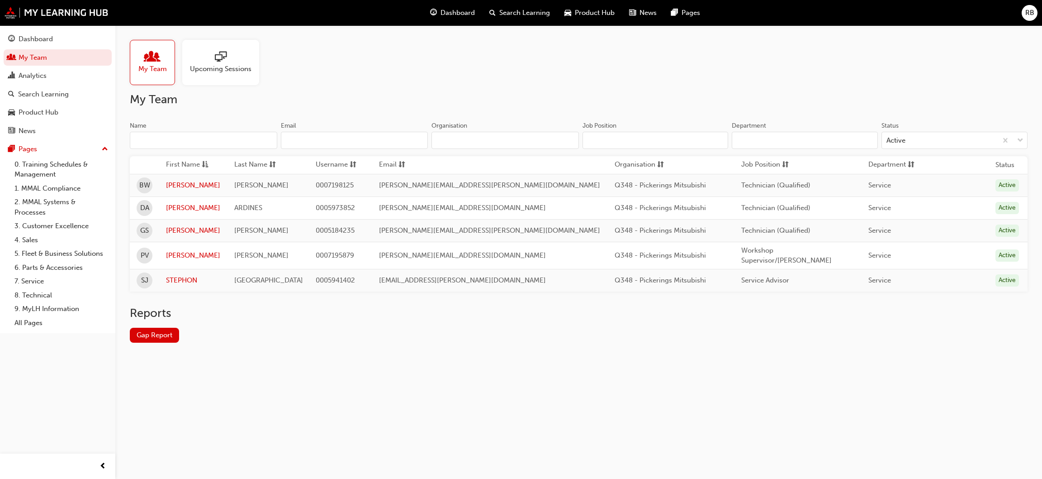
click at [156, 61] on span "people-icon" at bounding box center [153, 57] width 12 height 13
click at [40, 41] on div "Dashboard" at bounding box center [36, 39] width 34 height 10
